Goal: Task Accomplishment & Management: Use online tool/utility

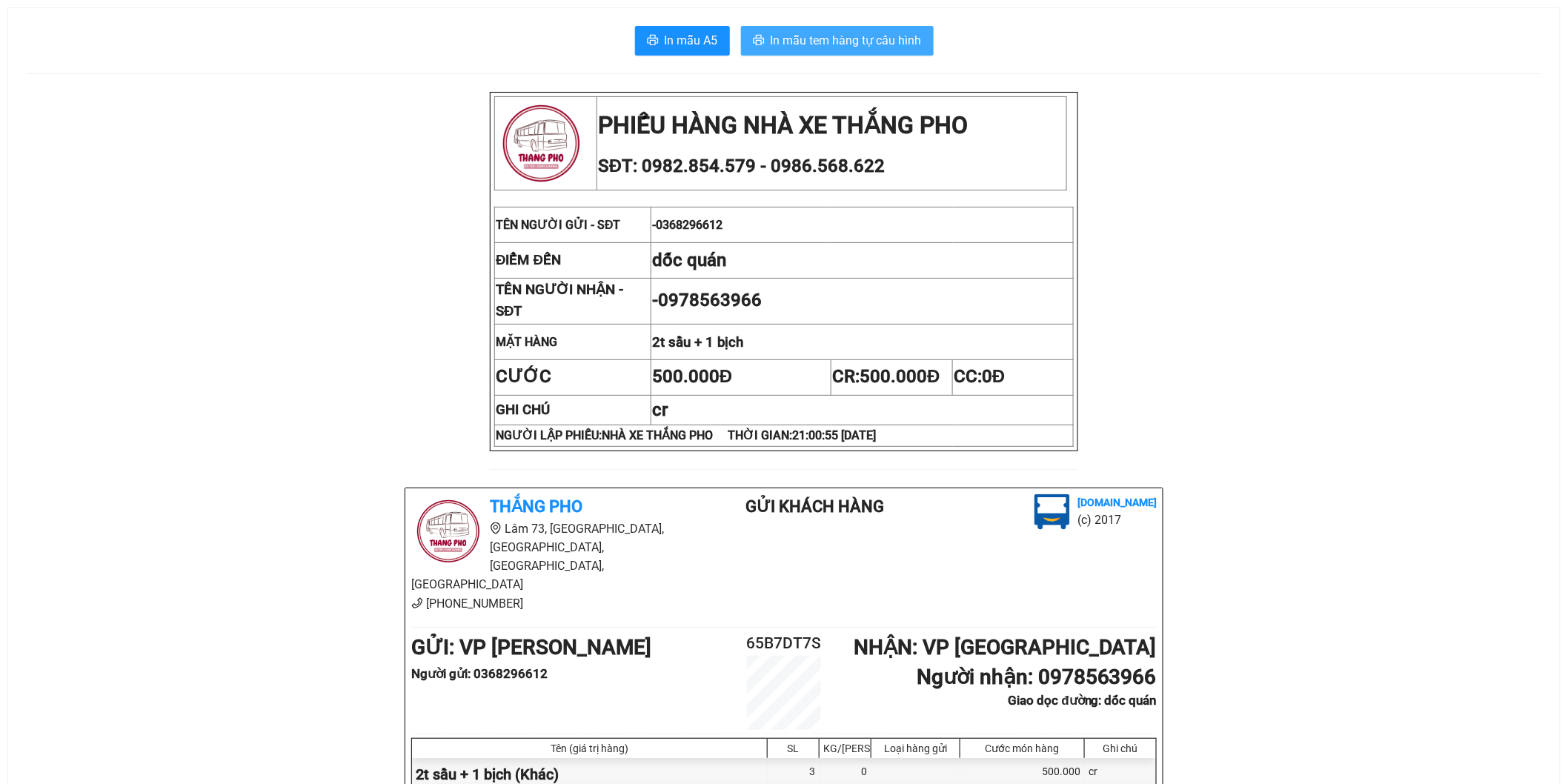
click at [853, 46] on span "In mẫu tem hàng tự cấu hình" at bounding box center [846, 40] width 151 height 19
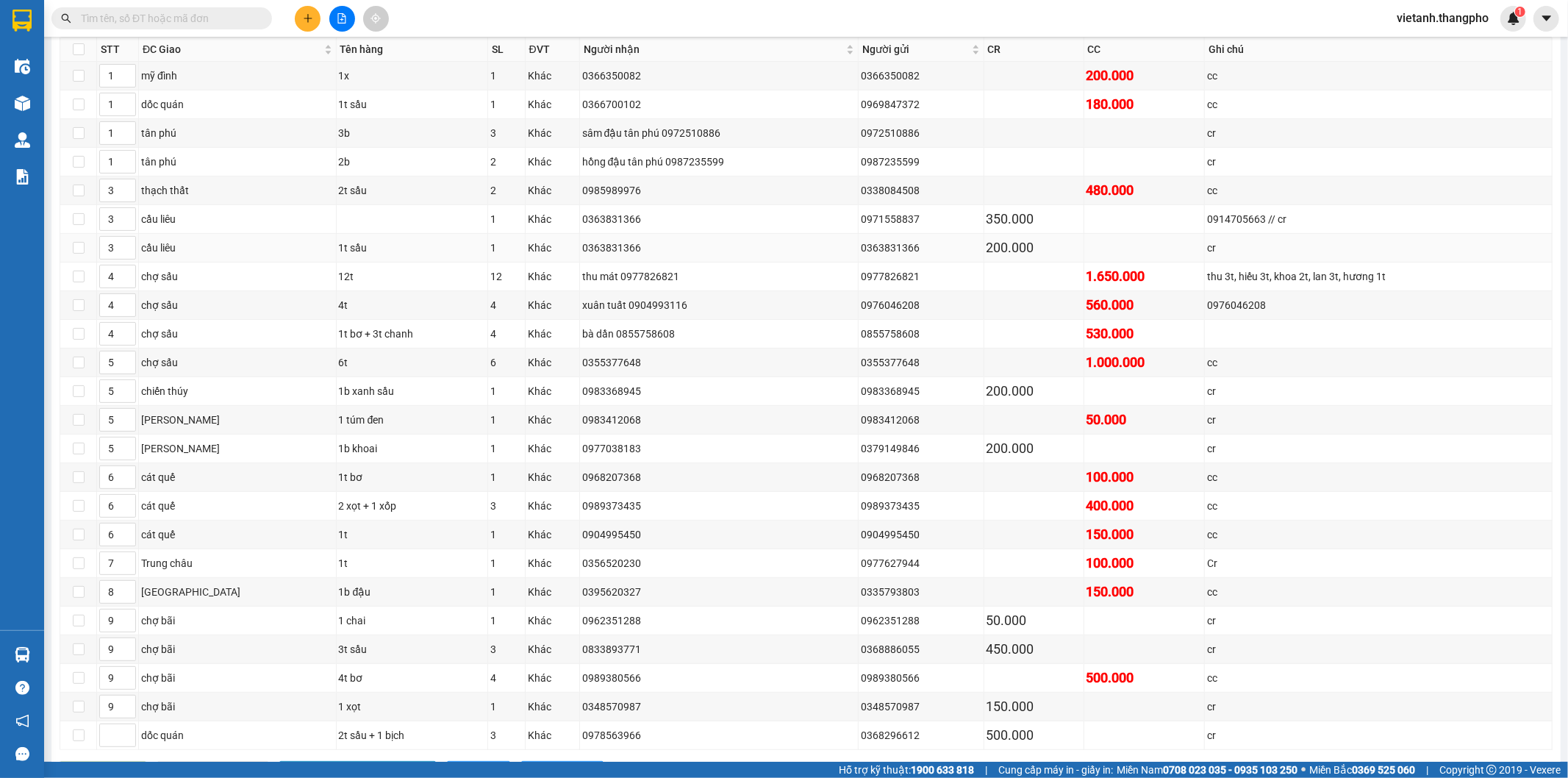
scroll to position [314, 0]
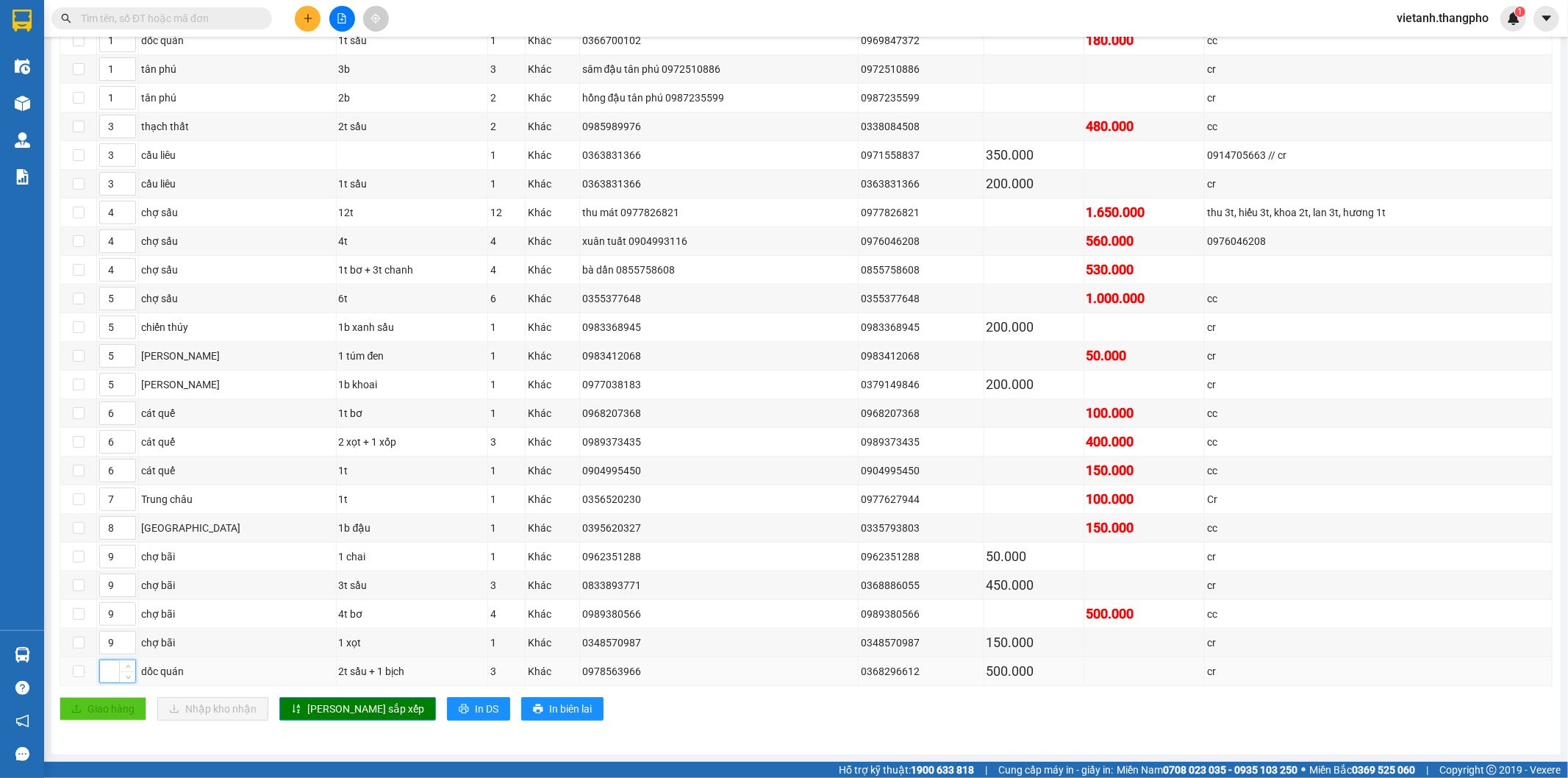
click at [109, 670] on input at bounding box center [117, 672] width 35 height 22
type input "1"
click at [356, 715] on span "[PERSON_NAME] sắp xếp" at bounding box center [366, 709] width 117 height 16
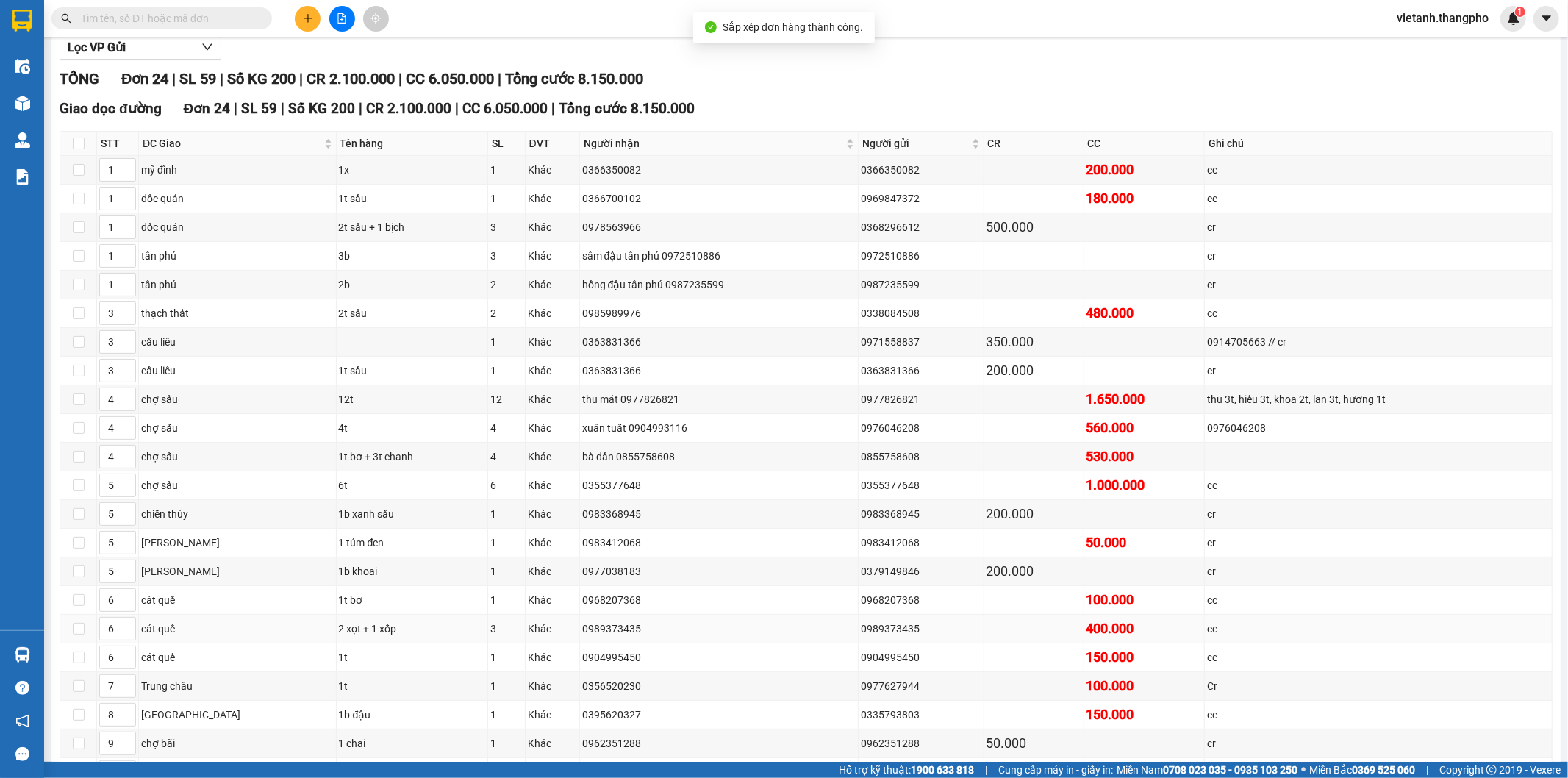
scroll to position [69, 0]
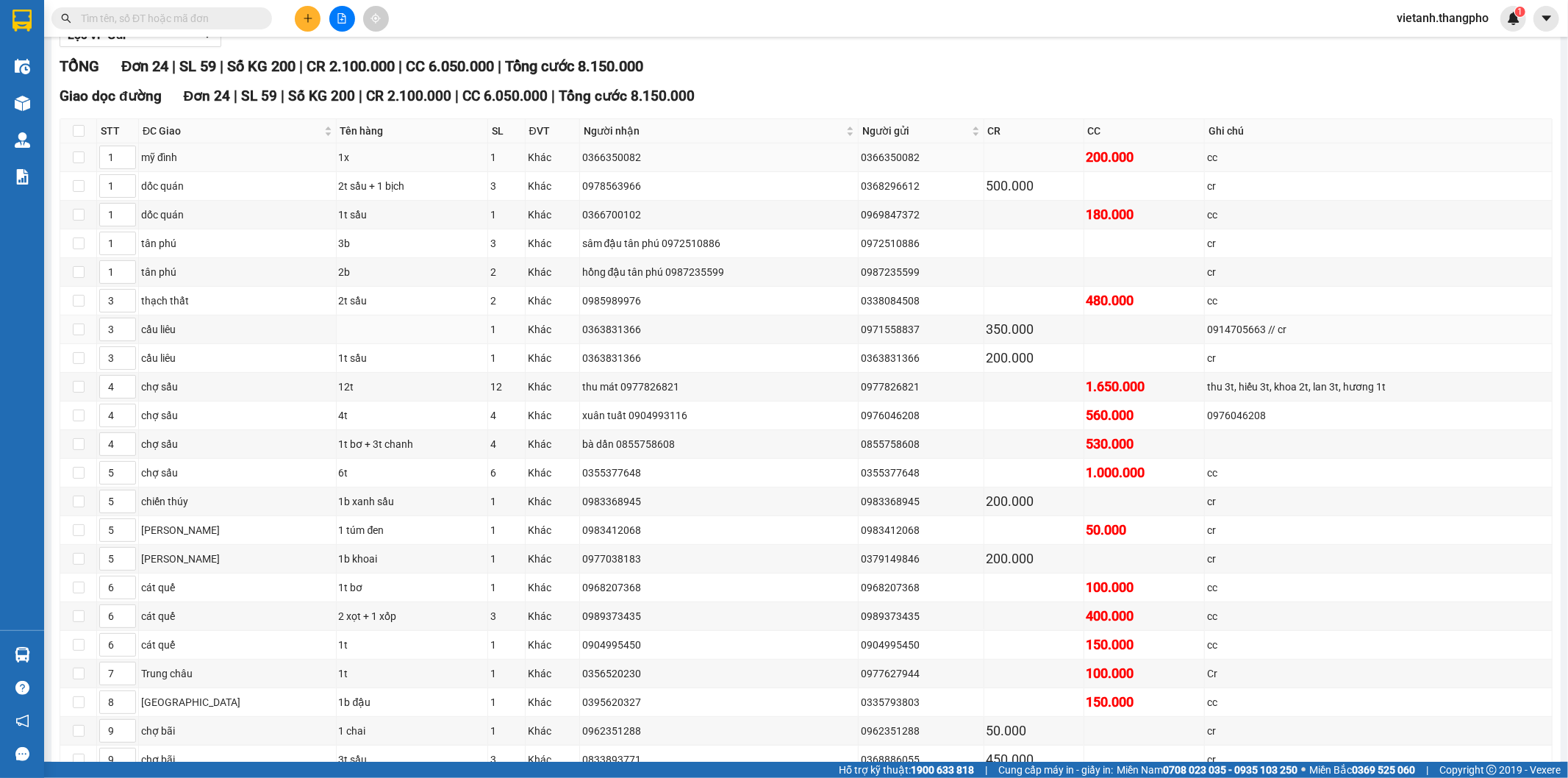
scroll to position [314, 0]
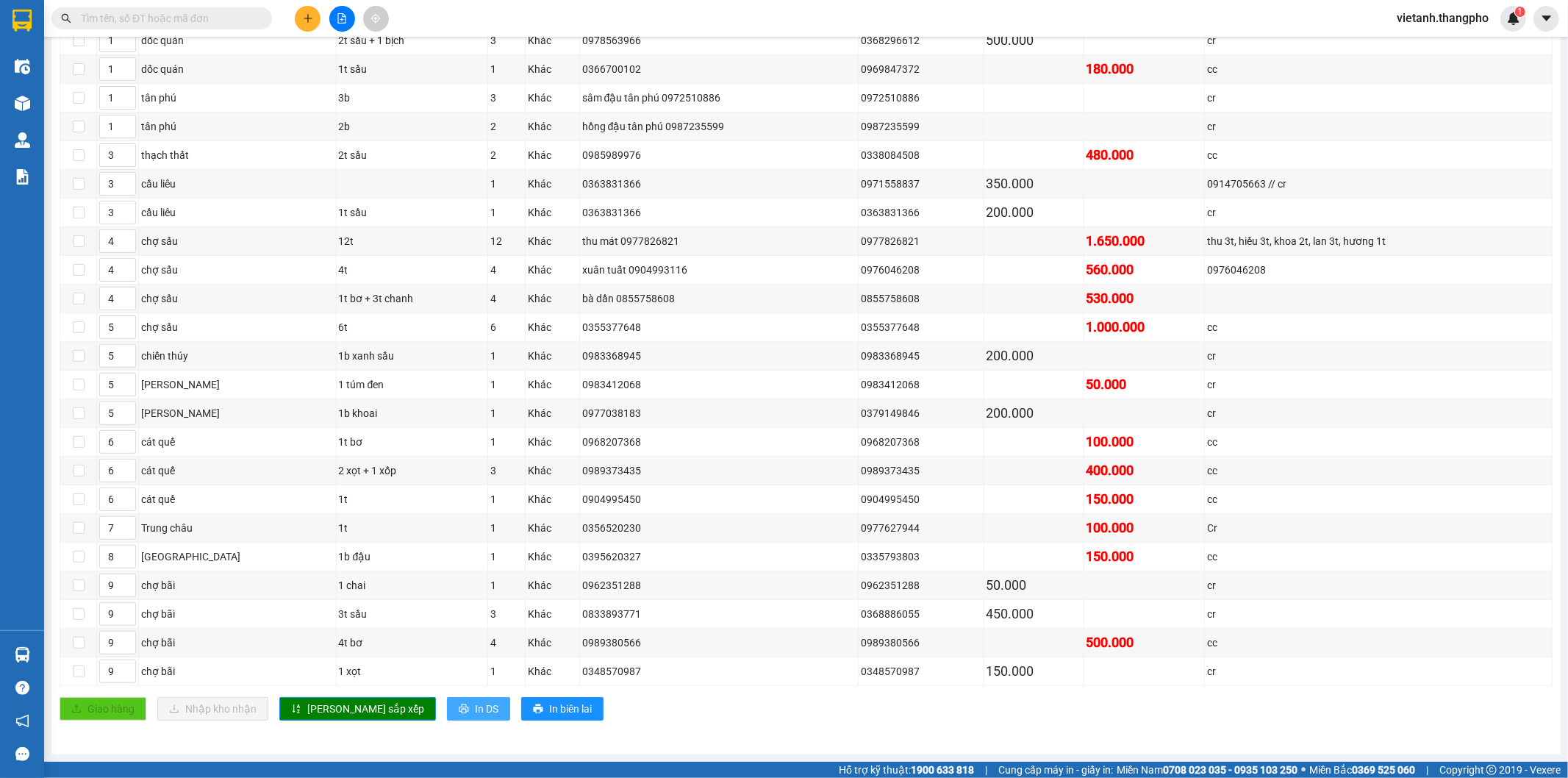
click at [475, 709] on span "In DS" at bounding box center [486, 709] width 23 height 16
